Goal: Transaction & Acquisition: Book appointment/travel/reservation

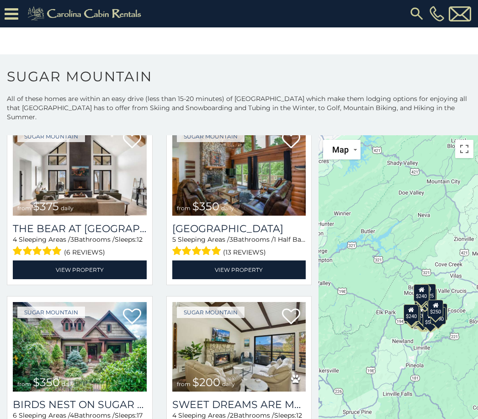
scroll to position [57, 0]
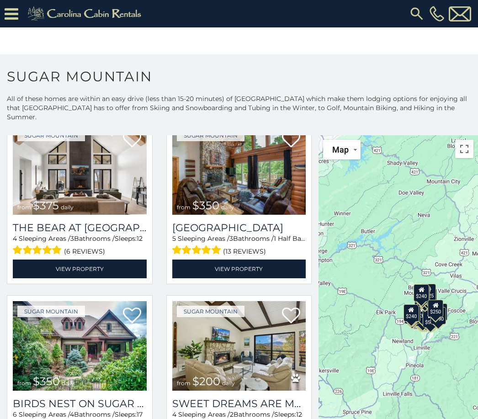
click at [113, 169] on img at bounding box center [80, 170] width 134 height 90
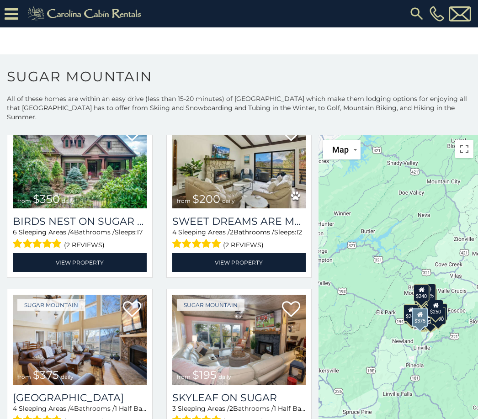
scroll to position [229, 0]
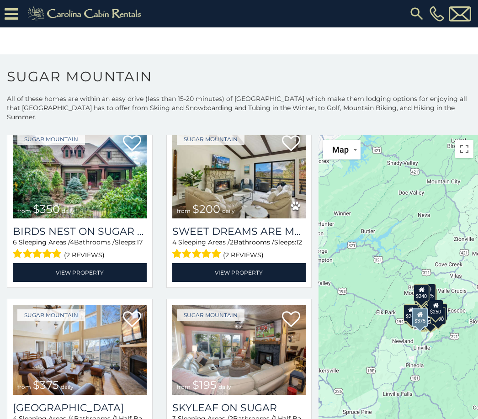
click at [282, 169] on img at bounding box center [239, 174] width 134 height 90
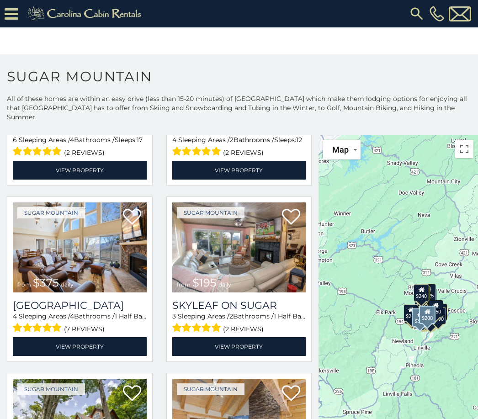
scroll to position [329, 0]
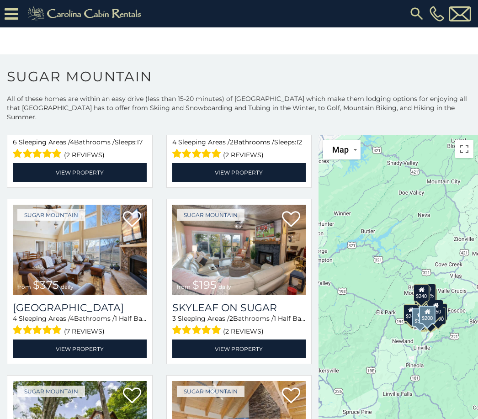
click at [256, 168] on link "View Property" at bounding box center [239, 172] width 134 height 19
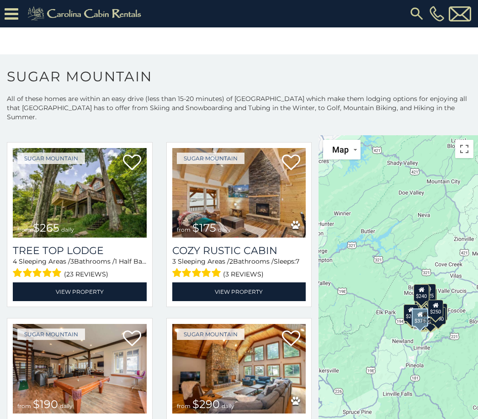
scroll to position [570, 0]
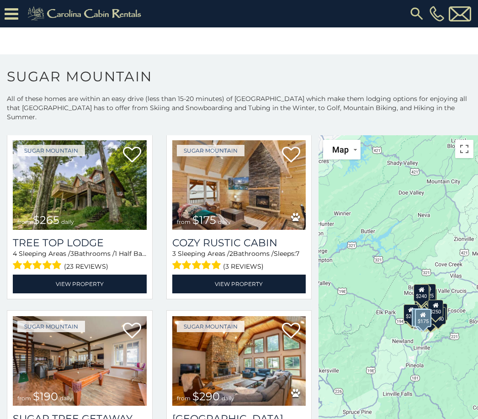
click at [254, 275] on link "View Property" at bounding box center [239, 284] width 134 height 19
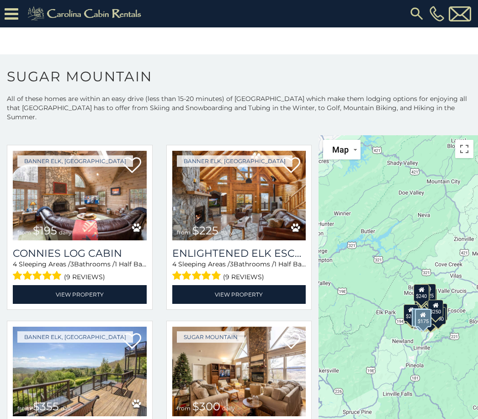
scroll to position [1265, 0]
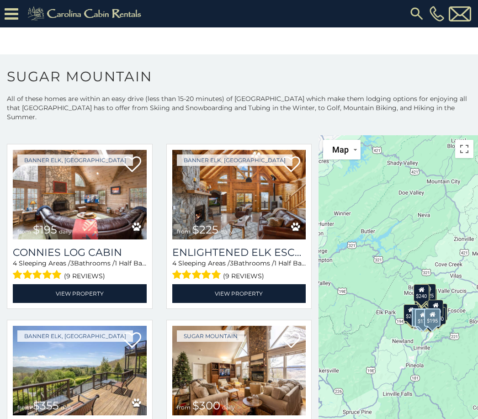
click at [105, 284] on link "View Property" at bounding box center [80, 293] width 134 height 19
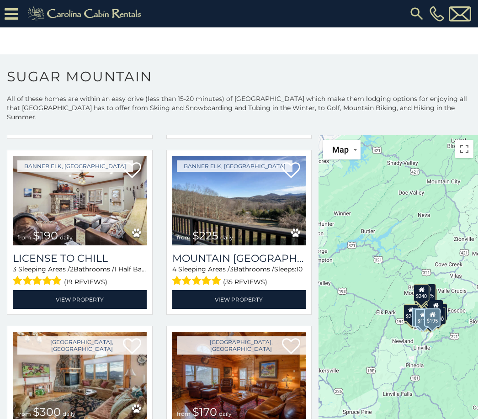
scroll to position [2140, 0]
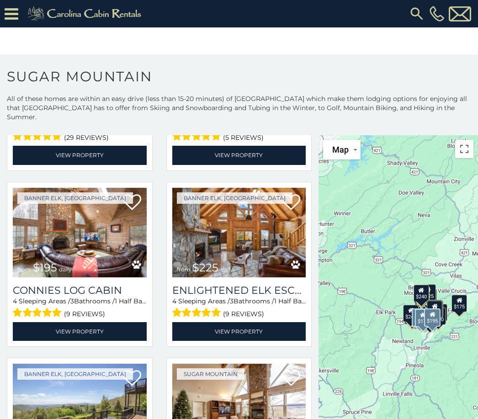
scroll to position [1224, 0]
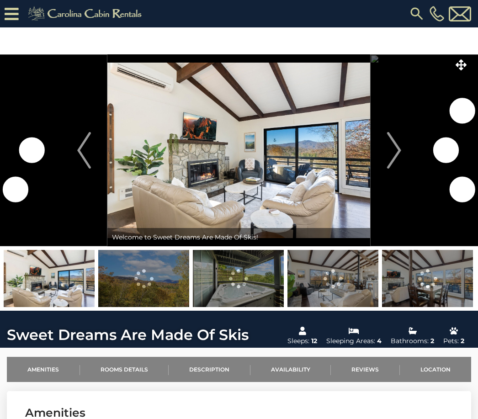
click at [387, 161] on button "Next" at bounding box center [394, 150] width 47 height 192
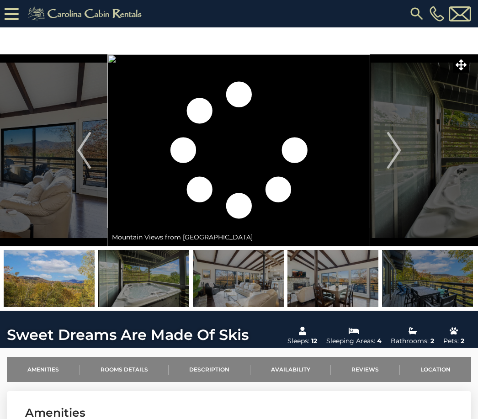
click at [401, 153] on img "Next" at bounding box center [394, 150] width 14 height 37
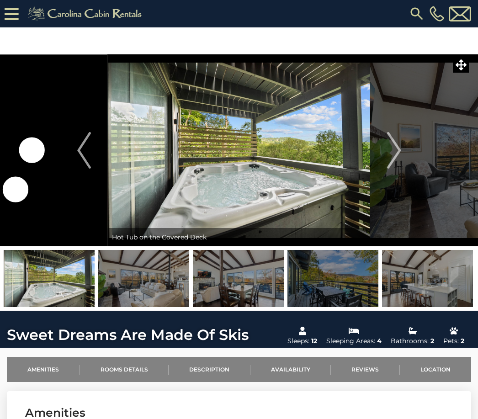
click at [397, 157] on img "Next" at bounding box center [394, 150] width 14 height 37
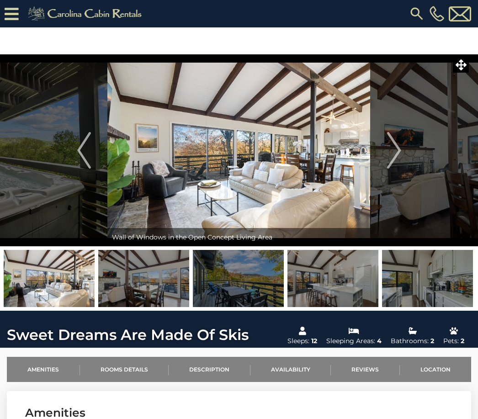
click at [394, 153] on img "Next" at bounding box center [394, 150] width 14 height 37
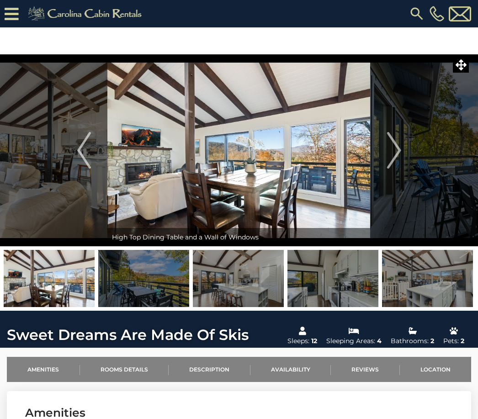
click at [394, 159] on img "Next" at bounding box center [394, 150] width 14 height 37
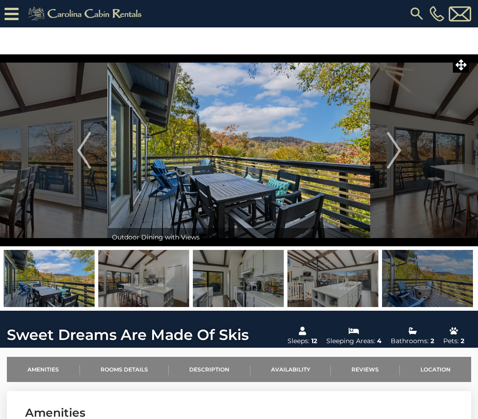
click at [396, 155] on img "Next" at bounding box center [394, 150] width 14 height 37
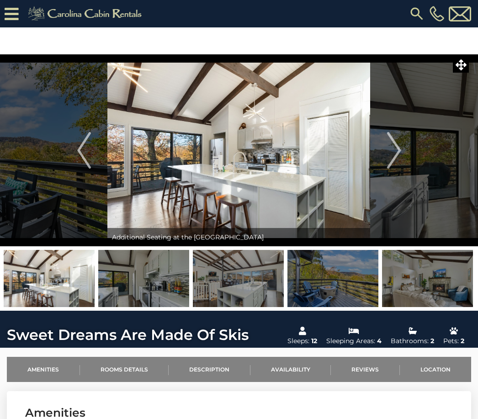
click at [399, 151] on img "Next" at bounding box center [394, 150] width 14 height 37
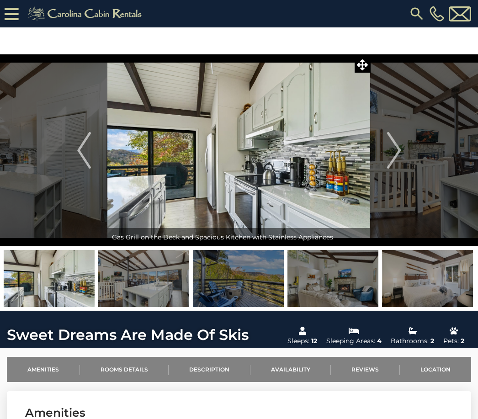
click at [388, 155] on img "Next" at bounding box center [394, 150] width 14 height 37
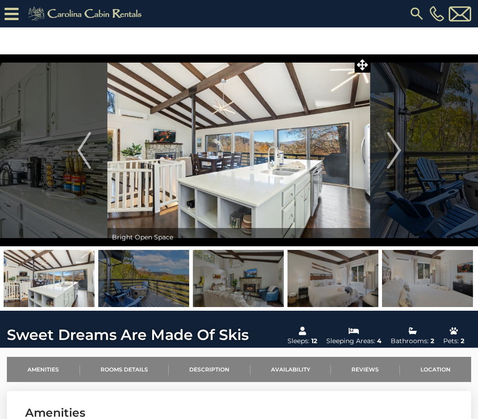
click at [398, 152] on img "Next" at bounding box center [394, 150] width 14 height 37
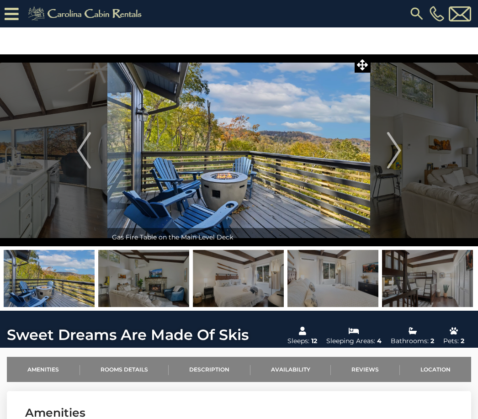
click at [397, 150] on img "Next" at bounding box center [394, 150] width 14 height 37
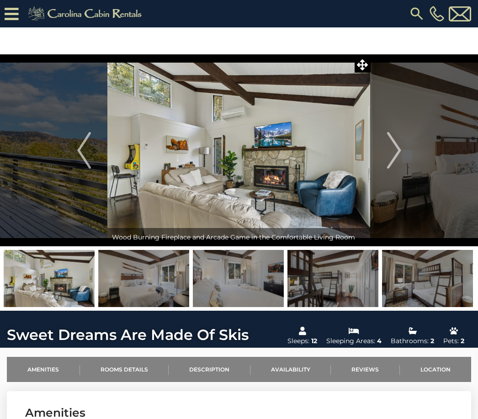
click at [399, 151] on img "Next" at bounding box center [394, 150] width 14 height 37
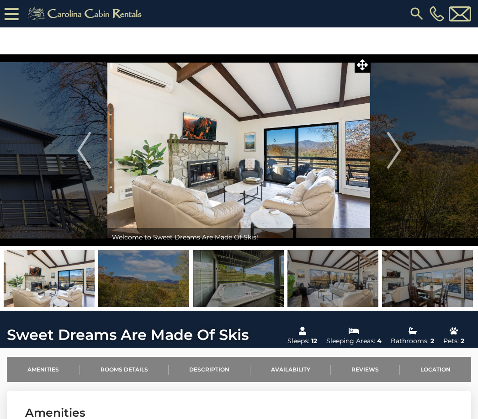
click at [401, 151] on img "Next" at bounding box center [394, 150] width 14 height 37
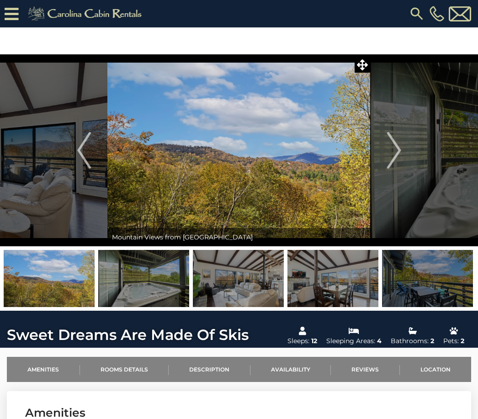
click at [397, 152] on img "Next" at bounding box center [394, 150] width 14 height 37
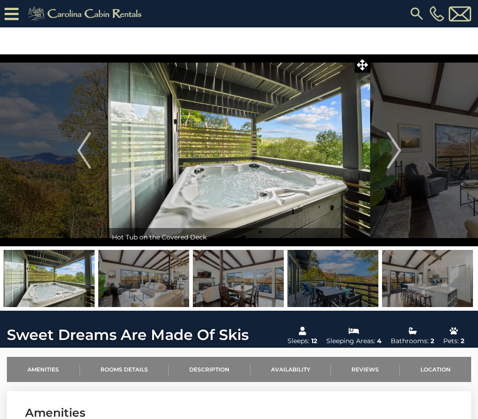
click at [397, 157] on img "Next" at bounding box center [394, 150] width 14 height 37
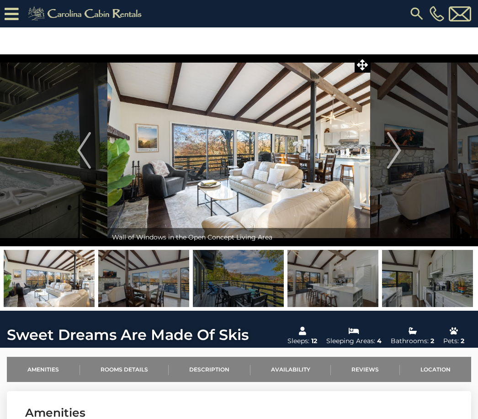
click at [399, 153] on img "Next" at bounding box center [394, 150] width 14 height 37
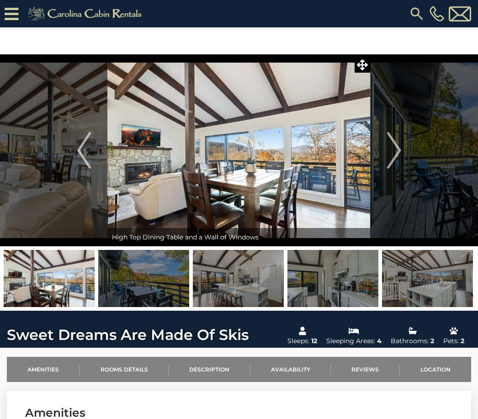
click at [398, 156] on img "Next" at bounding box center [394, 150] width 14 height 37
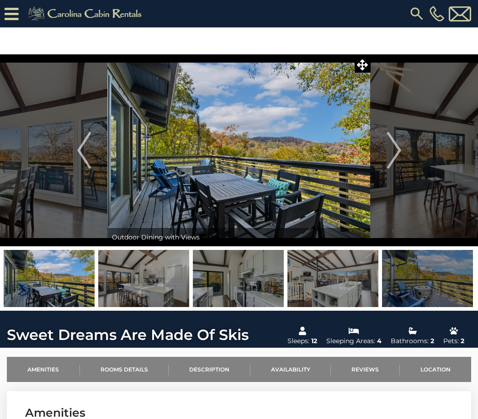
click at [396, 155] on img "Next" at bounding box center [394, 150] width 14 height 37
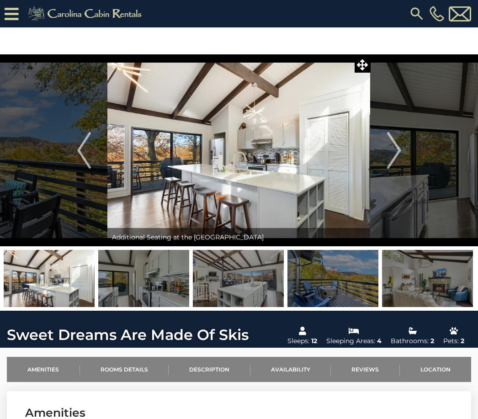
click at [398, 155] on img "Next" at bounding box center [394, 150] width 14 height 37
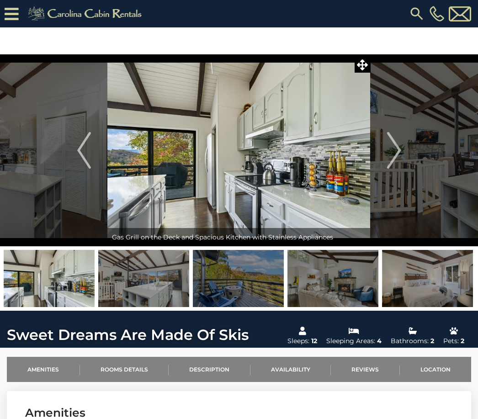
click at [401, 161] on img "Next" at bounding box center [394, 150] width 14 height 37
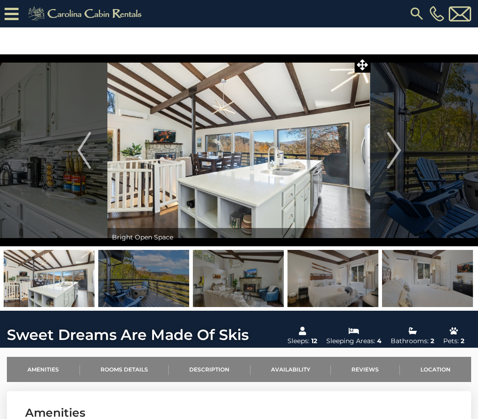
click at [395, 162] on img "Next" at bounding box center [394, 150] width 14 height 37
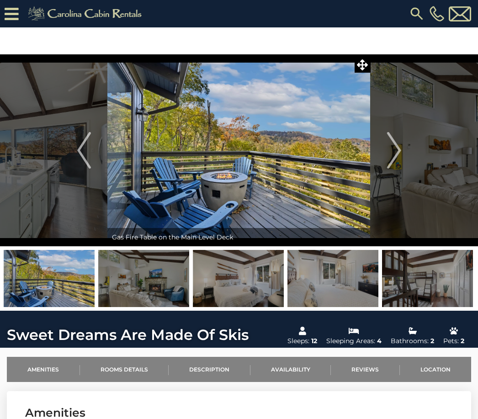
click at [396, 163] on img "Next" at bounding box center [394, 150] width 14 height 37
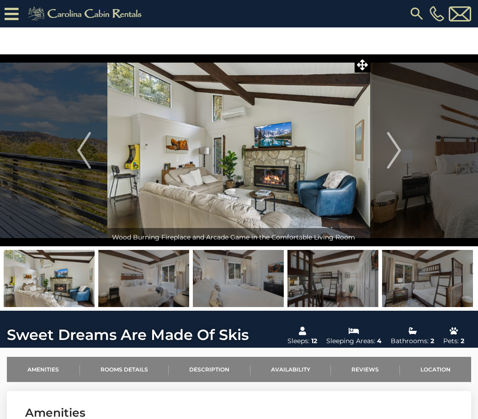
click at [395, 155] on img "Next" at bounding box center [394, 150] width 14 height 37
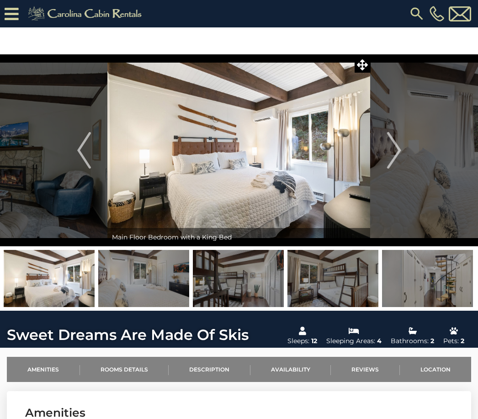
click at [396, 153] on img "Next" at bounding box center [394, 150] width 14 height 37
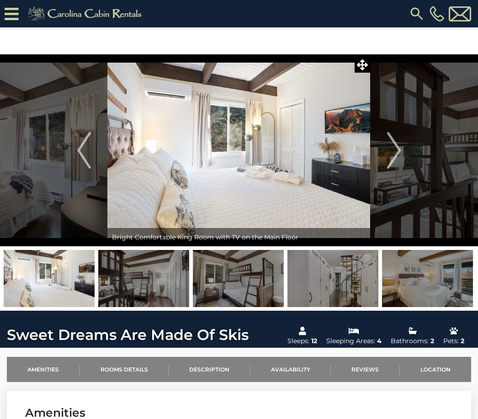
click at [395, 150] on img "Next" at bounding box center [394, 150] width 14 height 37
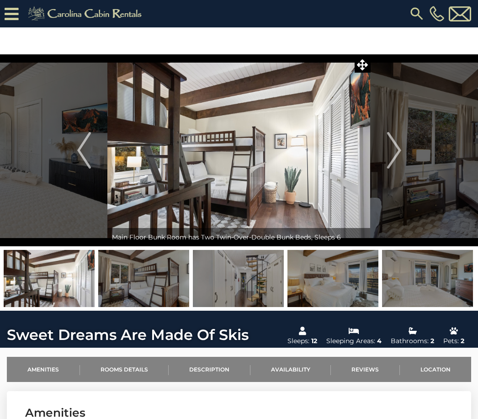
click at [391, 150] on img "Next" at bounding box center [394, 150] width 14 height 37
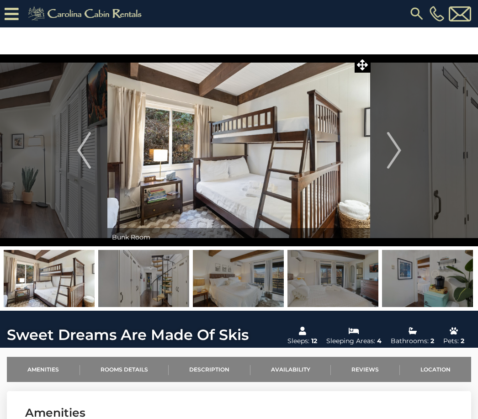
click at [387, 157] on button "Next" at bounding box center [394, 150] width 47 height 192
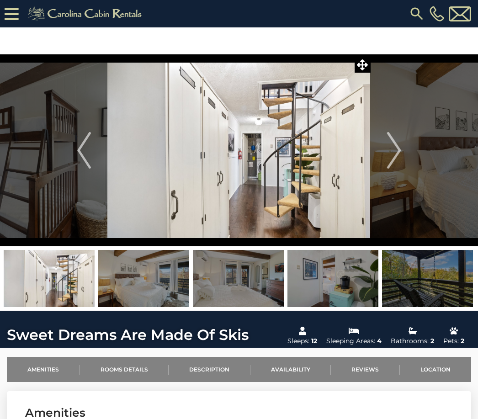
click at [390, 155] on img "Next" at bounding box center [394, 150] width 14 height 37
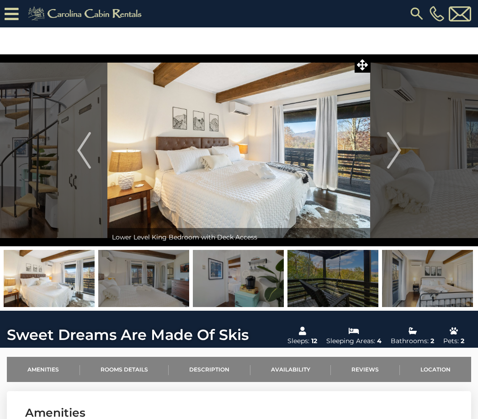
click at [396, 156] on img "Next" at bounding box center [394, 150] width 14 height 37
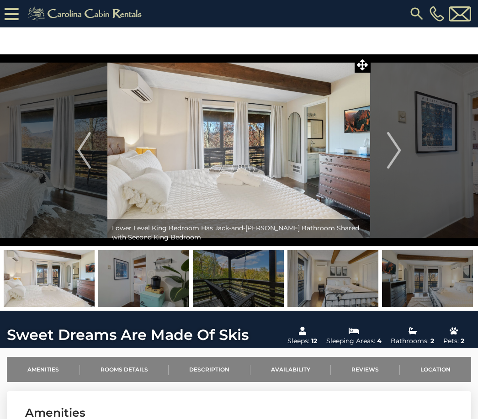
click at [397, 156] on img "Next" at bounding box center [394, 150] width 14 height 37
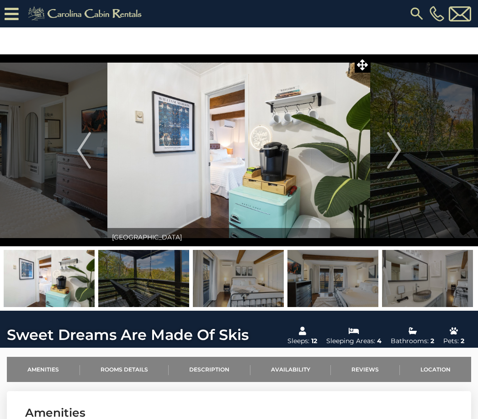
click at [392, 155] on img "Next" at bounding box center [394, 150] width 14 height 37
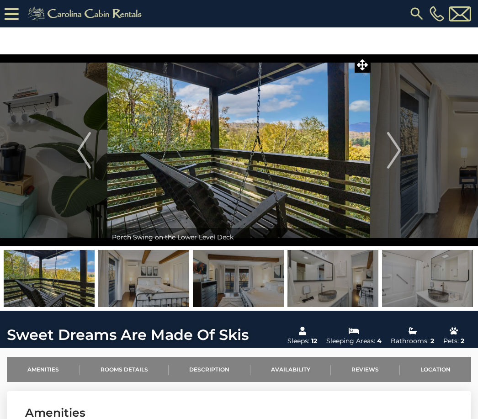
click at [395, 155] on img "Next" at bounding box center [394, 150] width 14 height 37
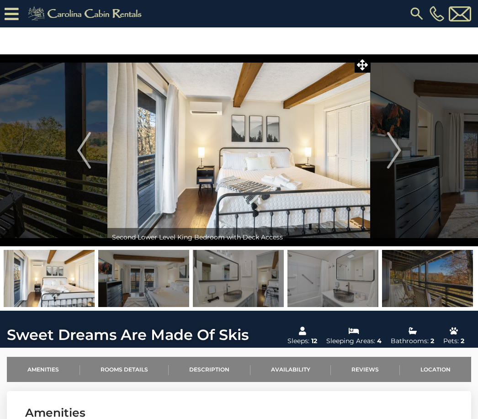
click at [396, 155] on img "Next" at bounding box center [394, 150] width 14 height 37
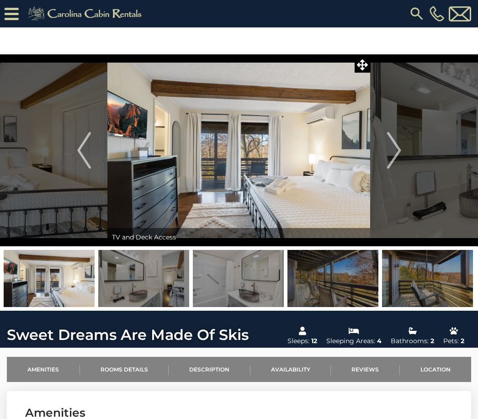
click at [391, 154] on img "Next" at bounding box center [394, 150] width 14 height 37
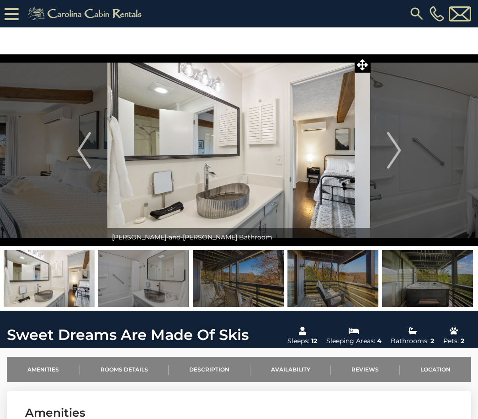
click at [393, 155] on img "Next" at bounding box center [394, 150] width 14 height 37
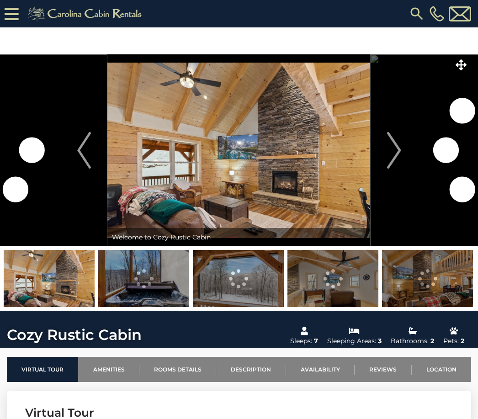
click at [394, 147] on img "Next" at bounding box center [394, 150] width 14 height 37
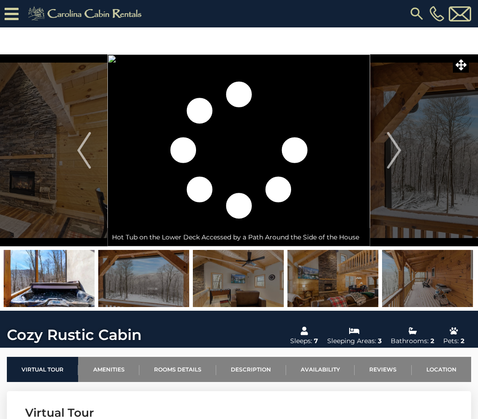
click at [401, 151] on img "Next" at bounding box center [394, 150] width 14 height 37
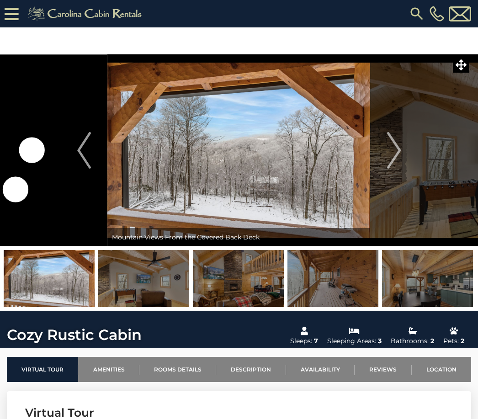
click at [398, 158] on img "Next" at bounding box center [394, 150] width 14 height 37
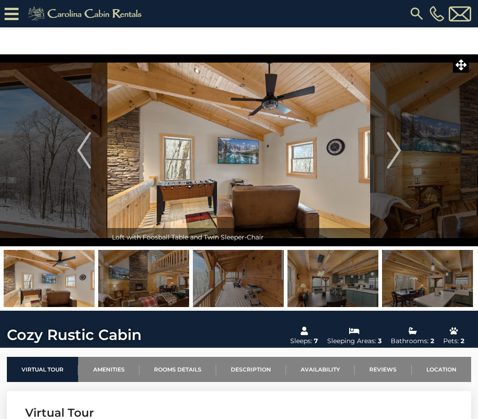
click at [397, 149] on img "Next" at bounding box center [394, 150] width 14 height 37
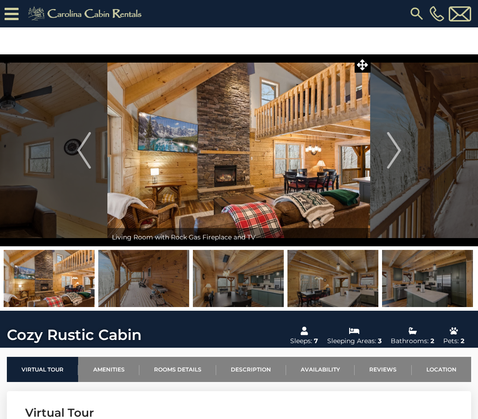
click at [402, 155] on button "Next" at bounding box center [394, 150] width 47 height 192
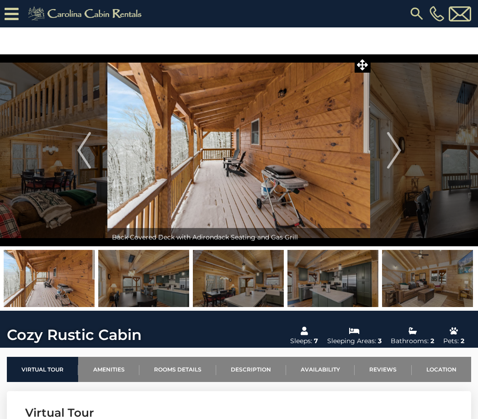
click at [395, 157] on img "Next" at bounding box center [394, 150] width 14 height 37
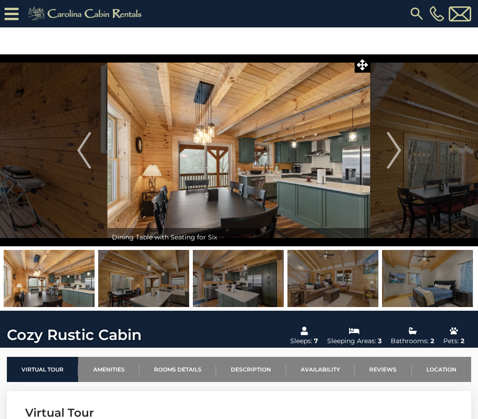
click at [398, 151] on img "Next" at bounding box center [394, 150] width 14 height 37
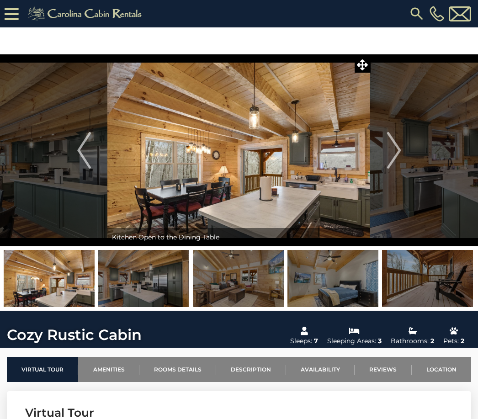
click at [394, 153] on img "Next" at bounding box center [394, 150] width 14 height 37
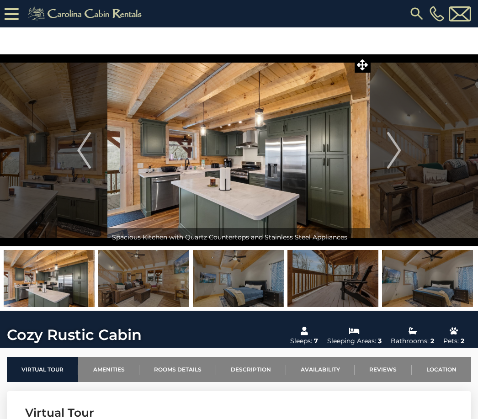
click at [399, 153] on img "Next" at bounding box center [394, 150] width 14 height 37
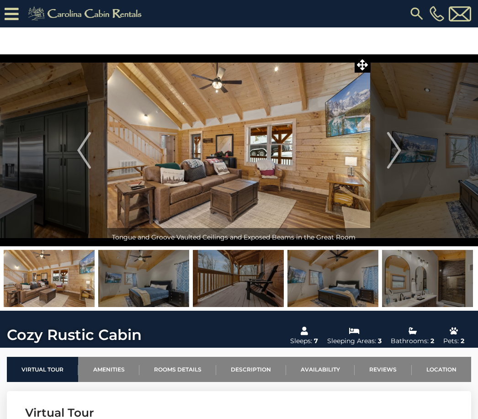
click at [401, 156] on img "Next" at bounding box center [394, 150] width 14 height 37
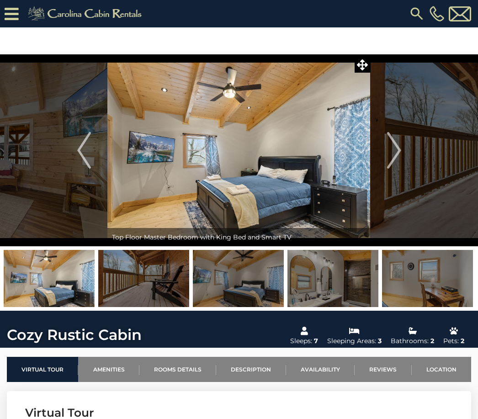
click at [395, 157] on img "Next" at bounding box center [394, 150] width 14 height 37
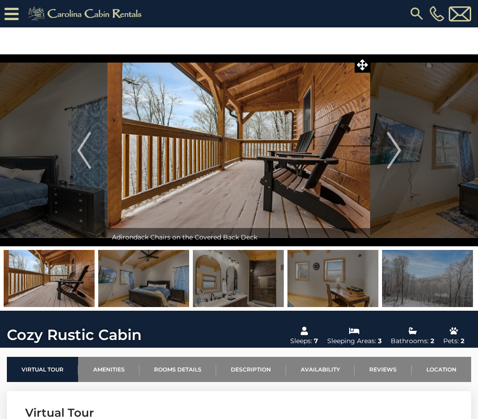
click at [396, 154] on img "Next" at bounding box center [394, 150] width 14 height 37
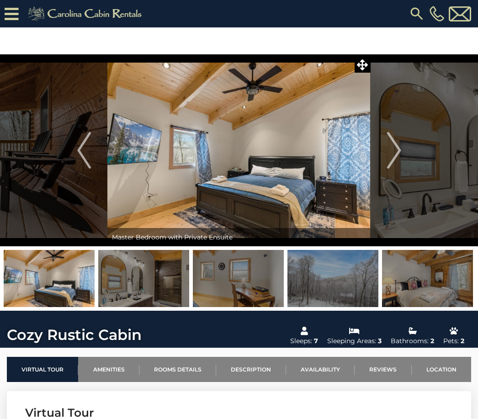
click at [397, 155] on img "Next" at bounding box center [394, 150] width 14 height 37
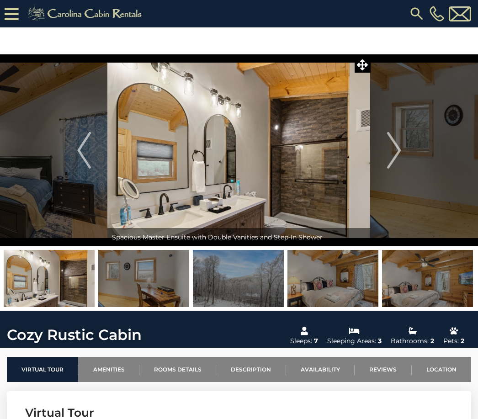
click at [399, 148] on img "Next" at bounding box center [394, 150] width 14 height 37
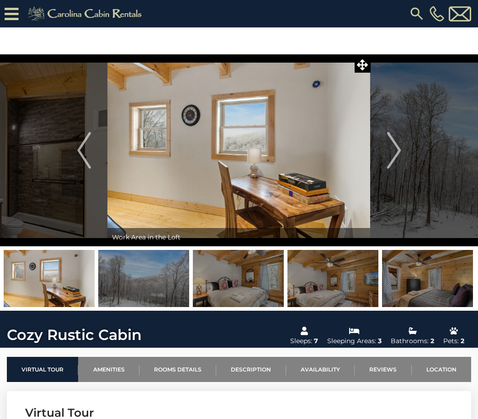
click at [400, 153] on img "Next" at bounding box center [394, 150] width 14 height 37
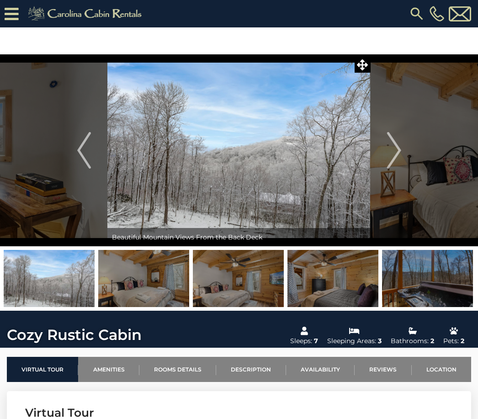
click at [398, 157] on img "Next" at bounding box center [394, 150] width 14 height 37
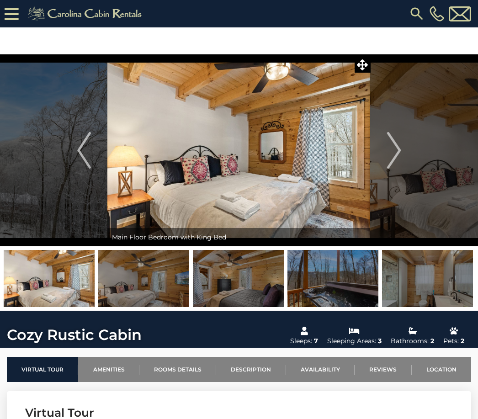
click at [395, 155] on img "Next" at bounding box center [394, 150] width 14 height 37
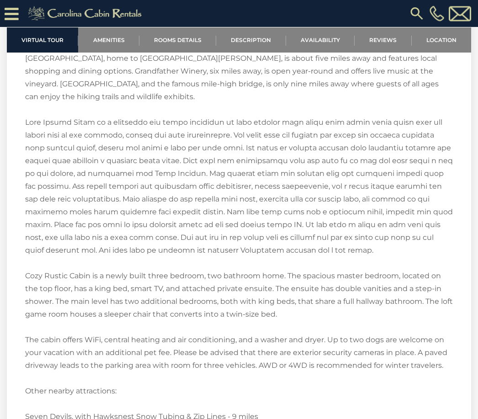
scroll to position [1222, 0]
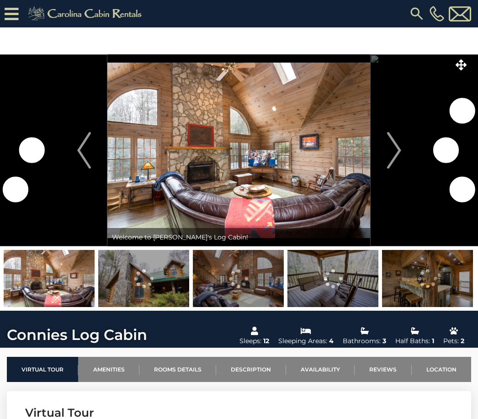
click at [391, 150] on img "Next" at bounding box center [394, 150] width 14 height 37
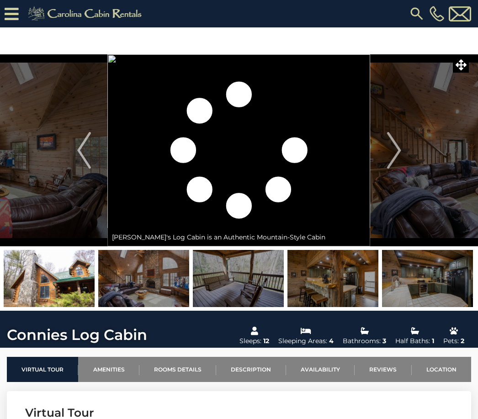
click at [394, 154] on img "Next" at bounding box center [394, 150] width 14 height 37
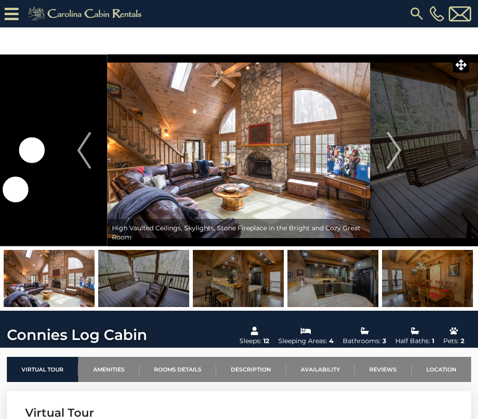
click at [394, 154] on img "Next" at bounding box center [394, 150] width 14 height 37
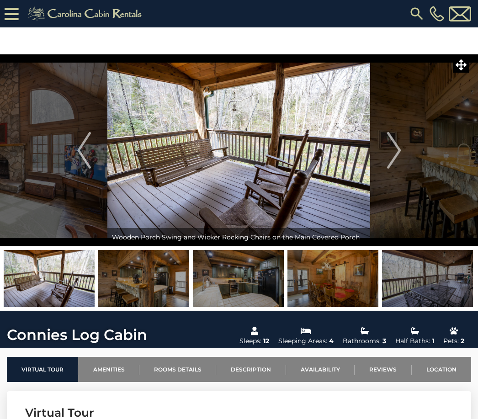
click at [397, 161] on img "Next" at bounding box center [394, 150] width 14 height 37
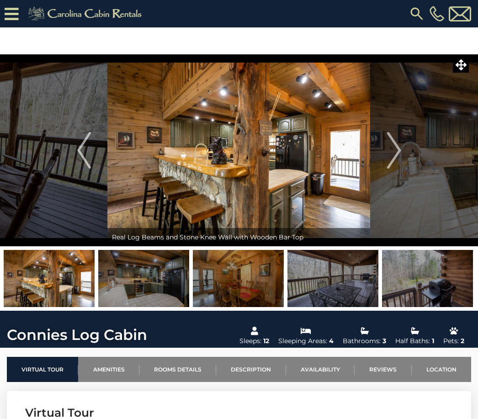
click at [399, 152] on img "Next" at bounding box center [394, 150] width 14 height 37
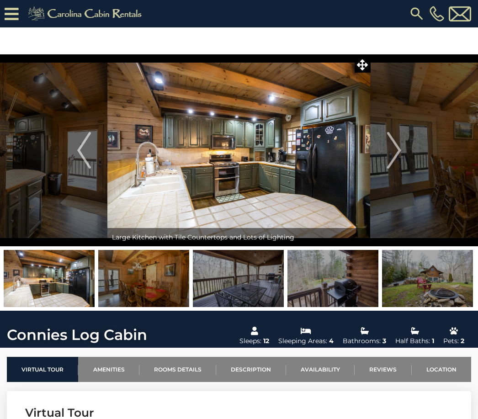
click at [402, 153] on button "Next" at bounding box center [394, 150] width 47 height 192
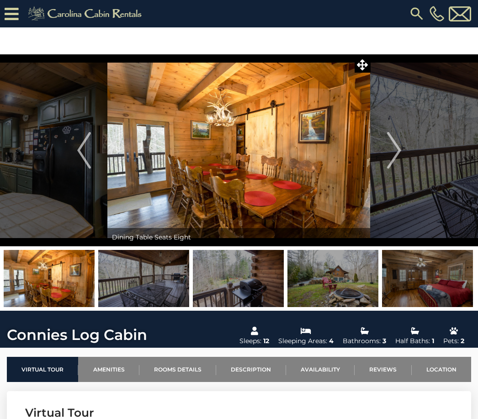
click at [398, 154] on img "Next" at bounding box center [394, 150] width 14 height 37
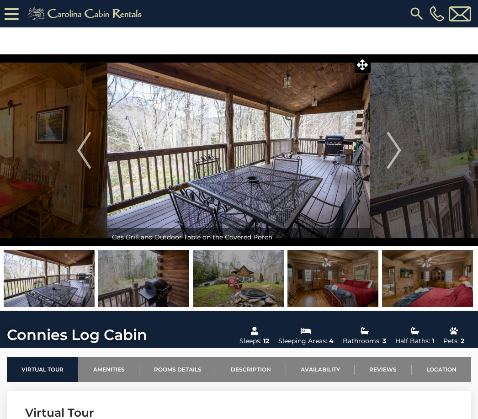
click at [396, 154] on img "Next" at bounding box center [394, 150] width 14 height 37
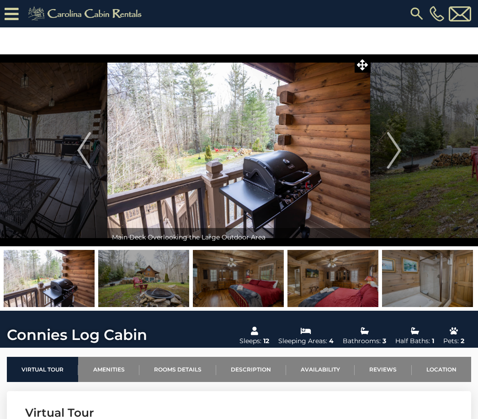
click at [400, 159] on img "Next" at bounding box center [394, 150] width 14 height 37
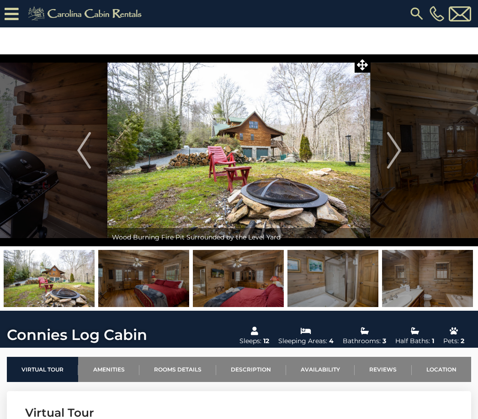
click at [398, 157] on img "Next" at bounding box center [394, 150] width 14 height 37
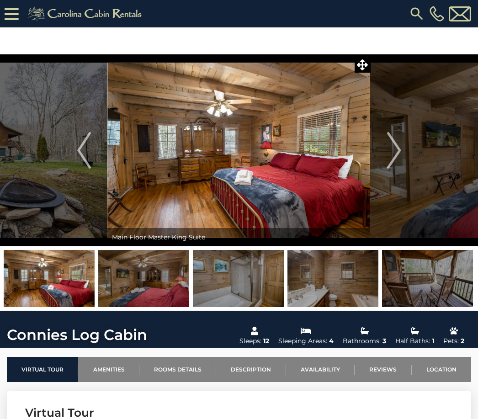
click at [399, 155] on img "Next" at bounding box center [394, 150] width 14 height 37
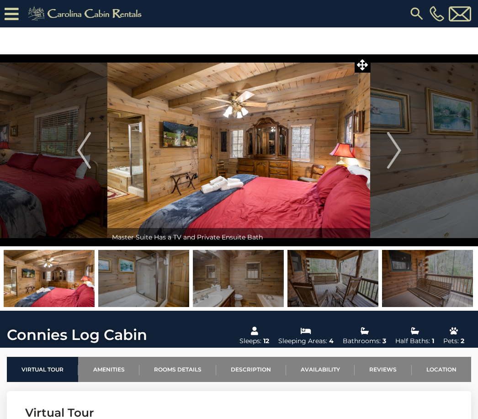
click at [403, 148] on button "Next" at bounding box center [394, 150] width 47 height 192
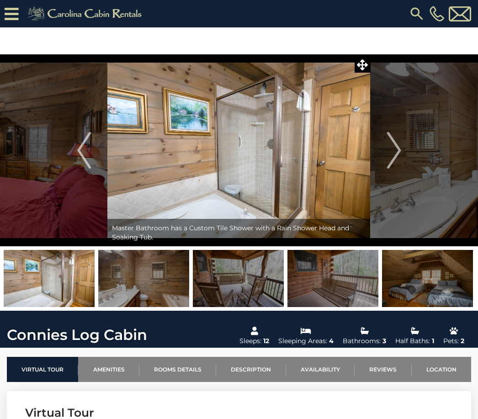
click at [401, 155] on img "Next" at bounding box center [394, 150] width 14 height 37
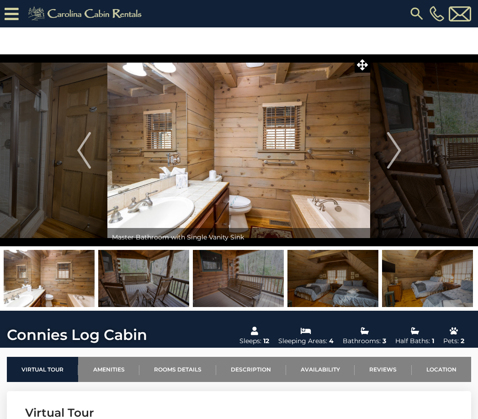
click at [395, 156] on img "Next" at bounding box center [394, 150] width 14 height 37
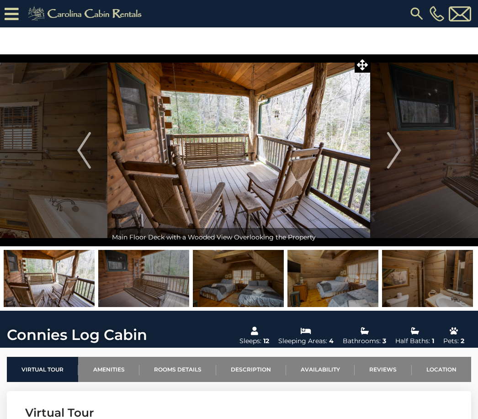
click at [394, 156] on img "Next" at bounding box center [394, 150] width 14 height 37
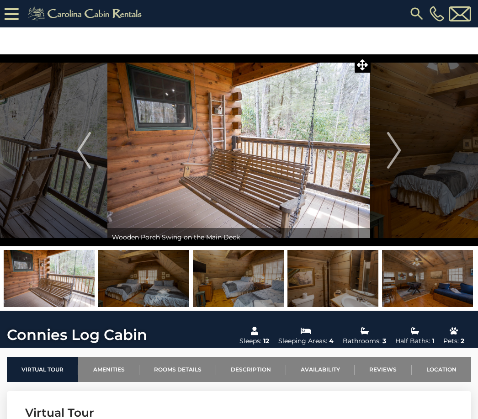
click at [397, 159] on img "Next" at bounding box center [394, 150] width 14 height 37
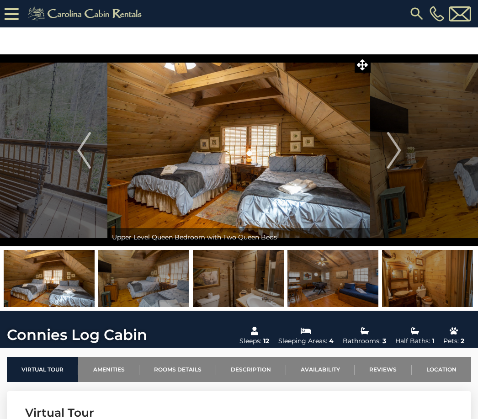
click at [396, 155] on img "Next" at bounding box center [394, 150] width 14 height 37
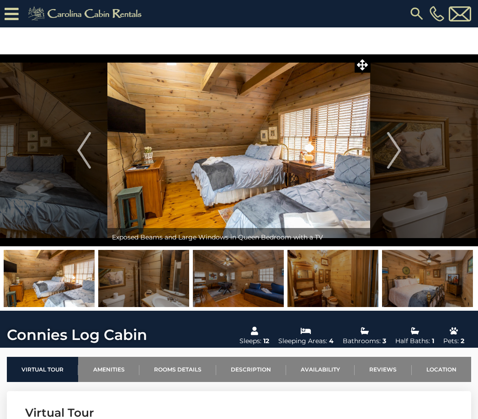
click at [400, 156] on img "Next" at bounding box center [394, 150] width 14 height 37
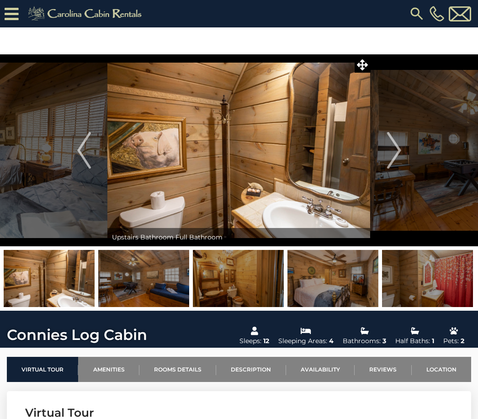
click at [393, 159] on img "Next" at bounding box center [394, 150] width 14 height 37
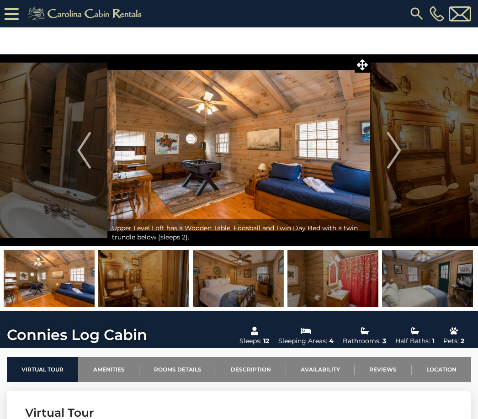
click at [393, 158] on img "Next" at bounding box center [394, 150] width 14 height 37
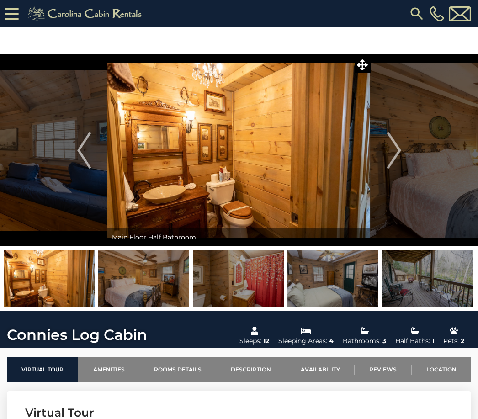
click at [390, 149] on img "Next" at bounding box center [394, 150] width 14 height 37
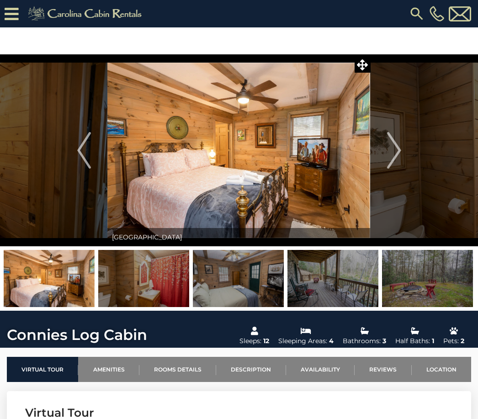
click at [391, 152] on img "Next" at bounding box center [394, 150] width 14 height 37
